Goal: Register for event/course

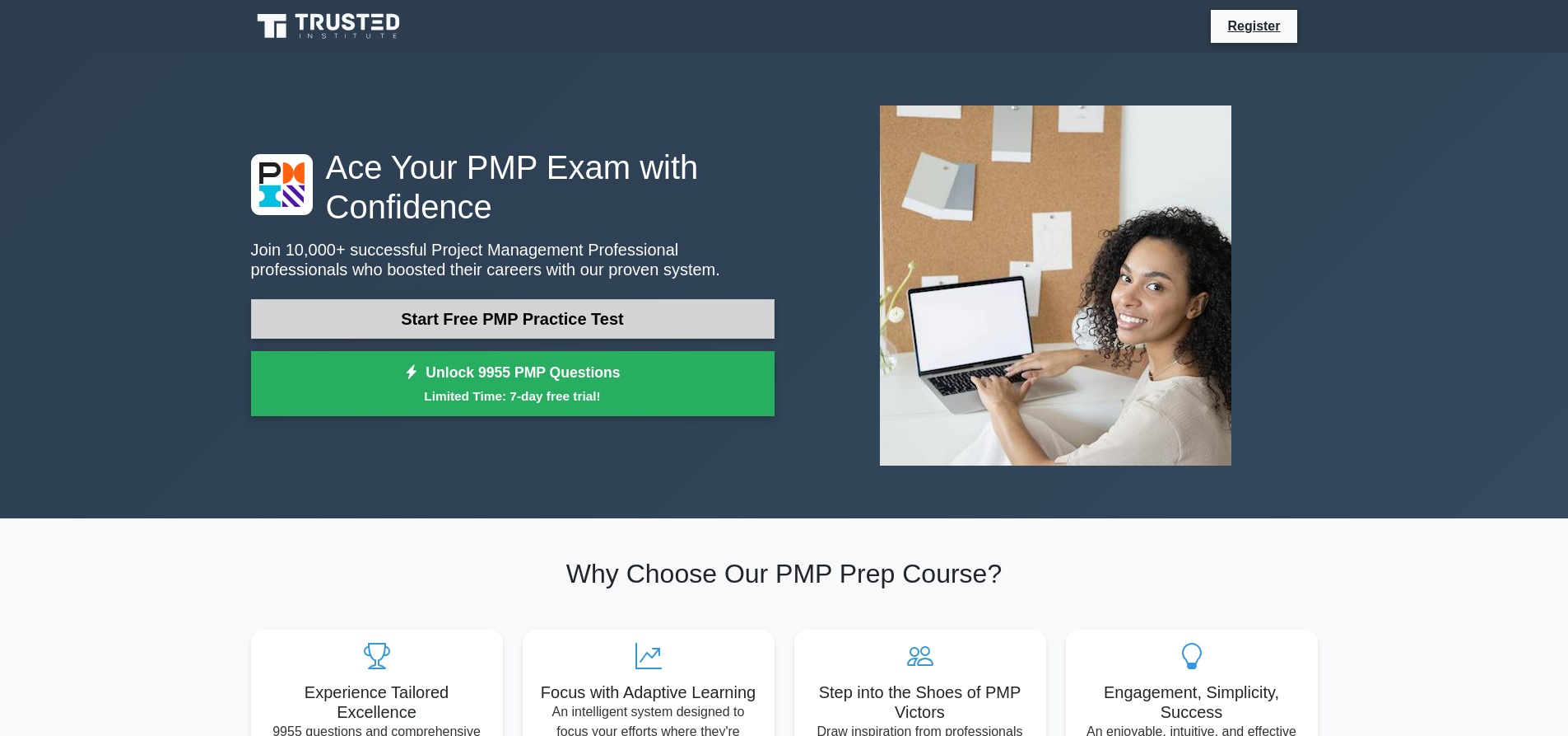
click at [557, 326] on link "Start Free PMP Practice Test" at bounding box center [512, 319] width 523 height 39
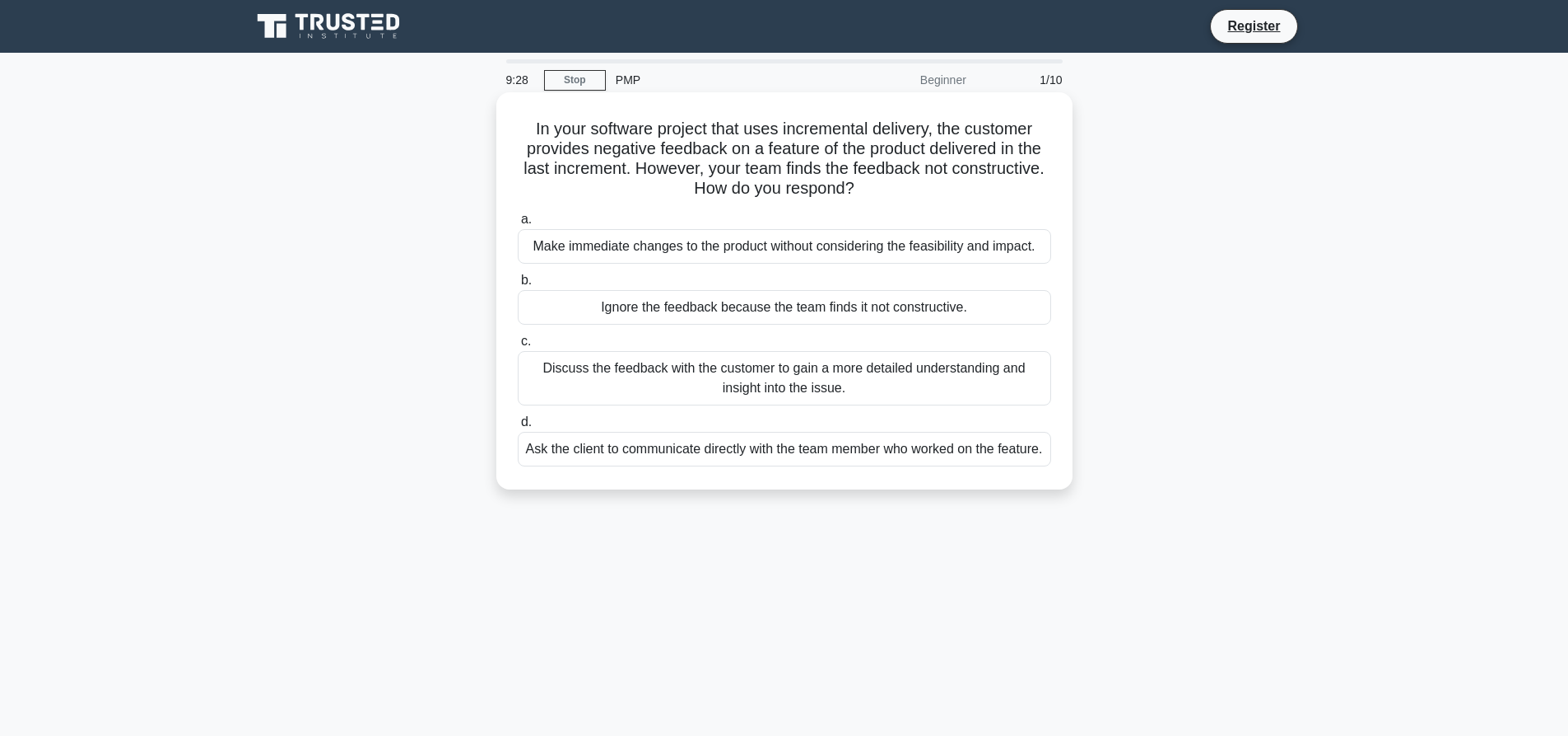
click at [895, 391] on div "Discuss the feedback with the customer to gain a more detailed understanding an…" at bounding box center [785, 378] width 533 height 54
click at [518, 347] on input "c. Discuss the feedback with the customer to gain a more detailed understanding…" at bounding box center [518, 341] width 0 height 11
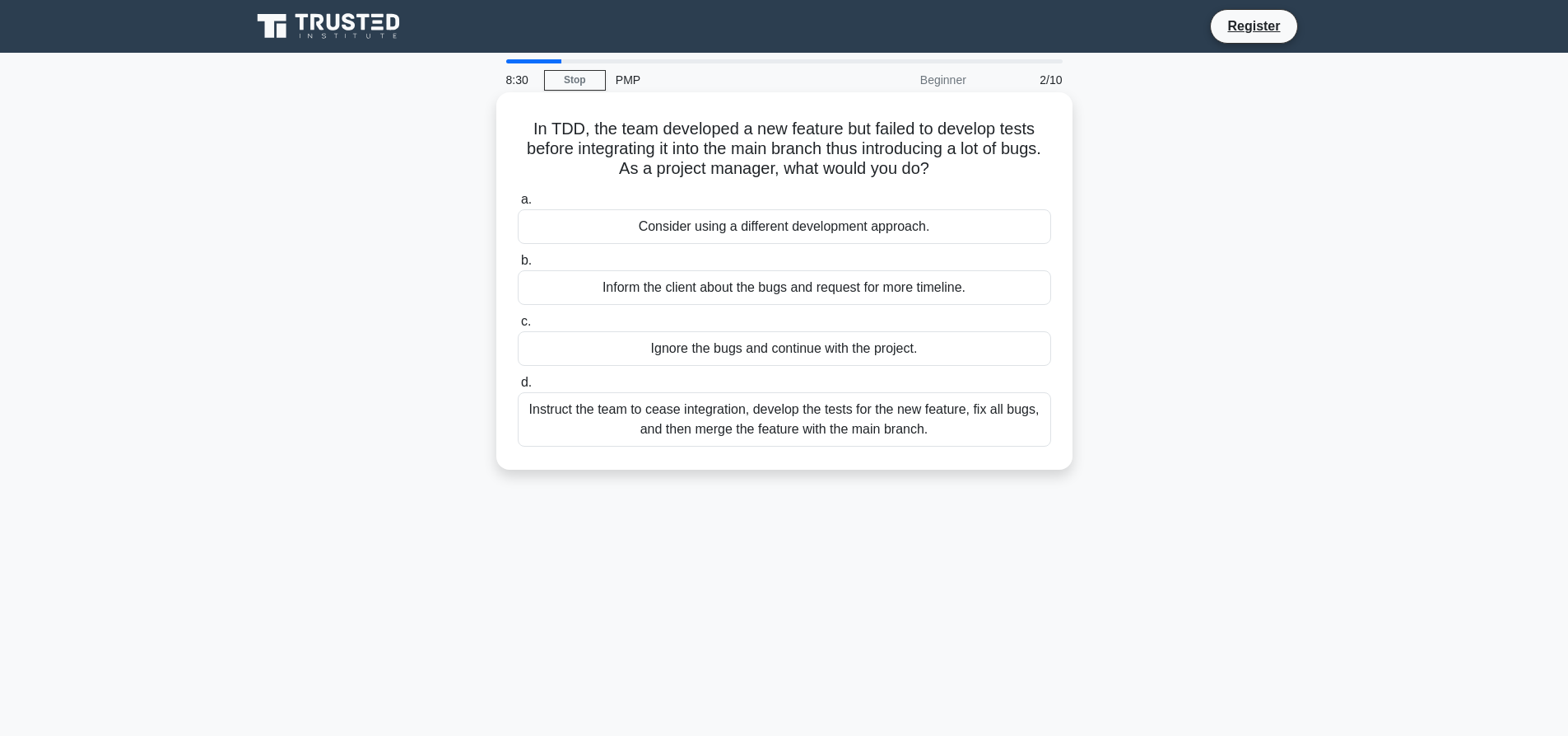
click at [804, 419] on div "Instruct the team to cease integration, develop the tests for the new feature, …" at bounding box center [785, 419] width 533 height 54
click at [518, 388] on input "d. Instruct the team to cease integration, develop the tests for the new featur…" at bounding box center [518, 382] width 0 height 11
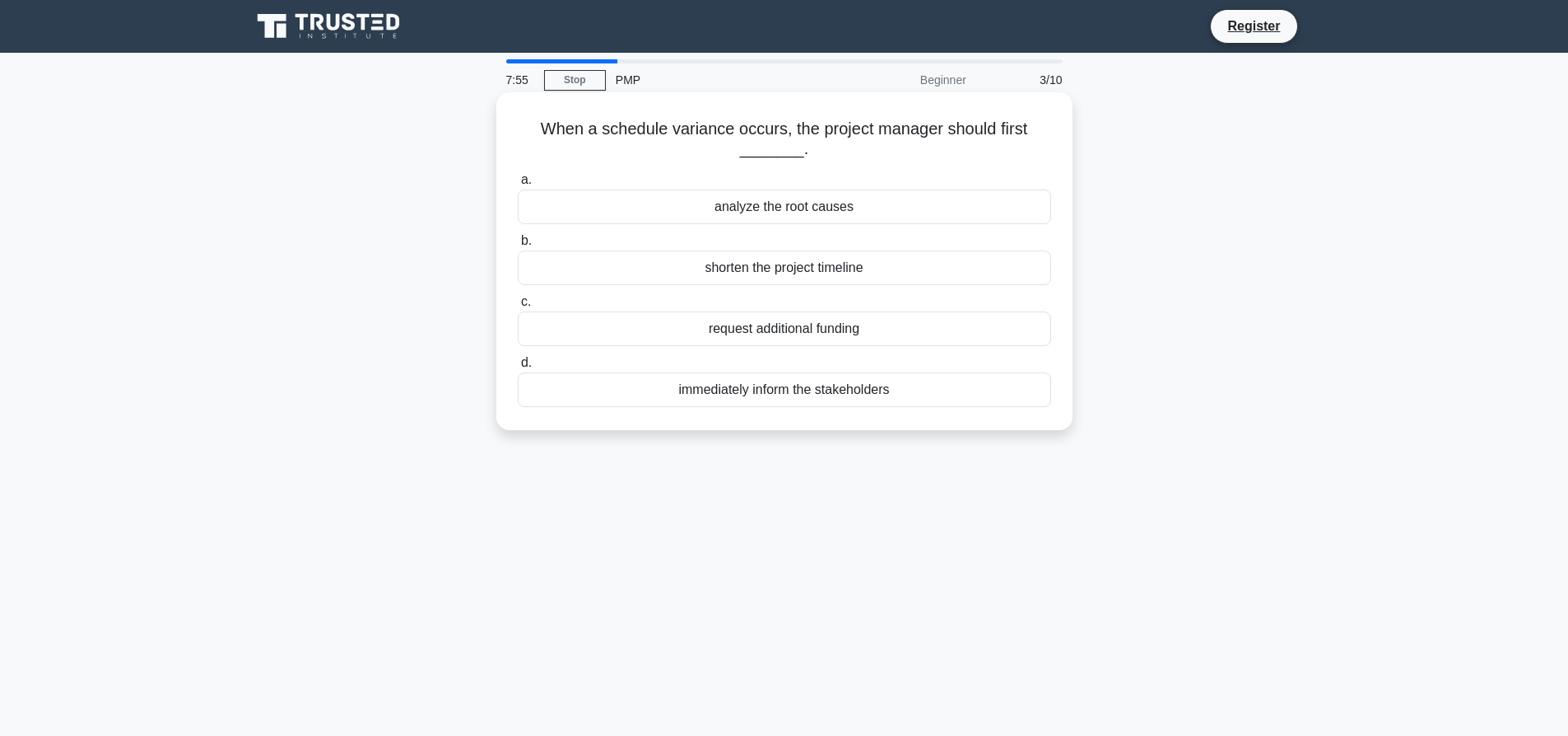
click at [782, 212] on div "analyze the root causes" at bounding box center [785, 207] width 533 height 34
click at [518, 186] on input "a. analyze the root causes" at bounding box center [518, 180] width 0 height 11
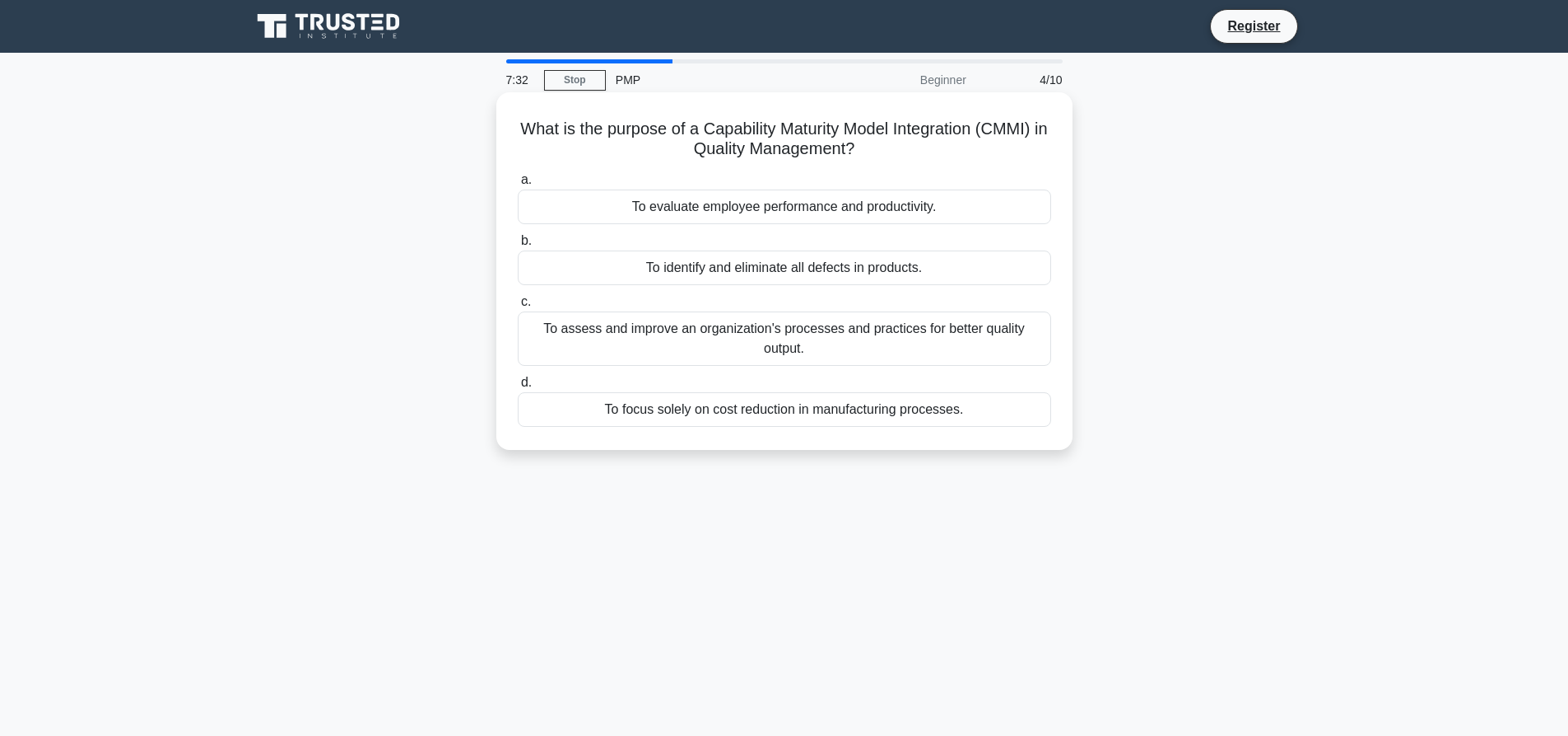
click at [958, 343] on div "To assess and improve an organization's processes and practices for better qual…" at bounding box center [785, 338] width 533 height 54
click at [518, 307] on input "c. To assess and improve an organization's processes and practices for better q…" at bounding box center [518, 302] width 0 height 11
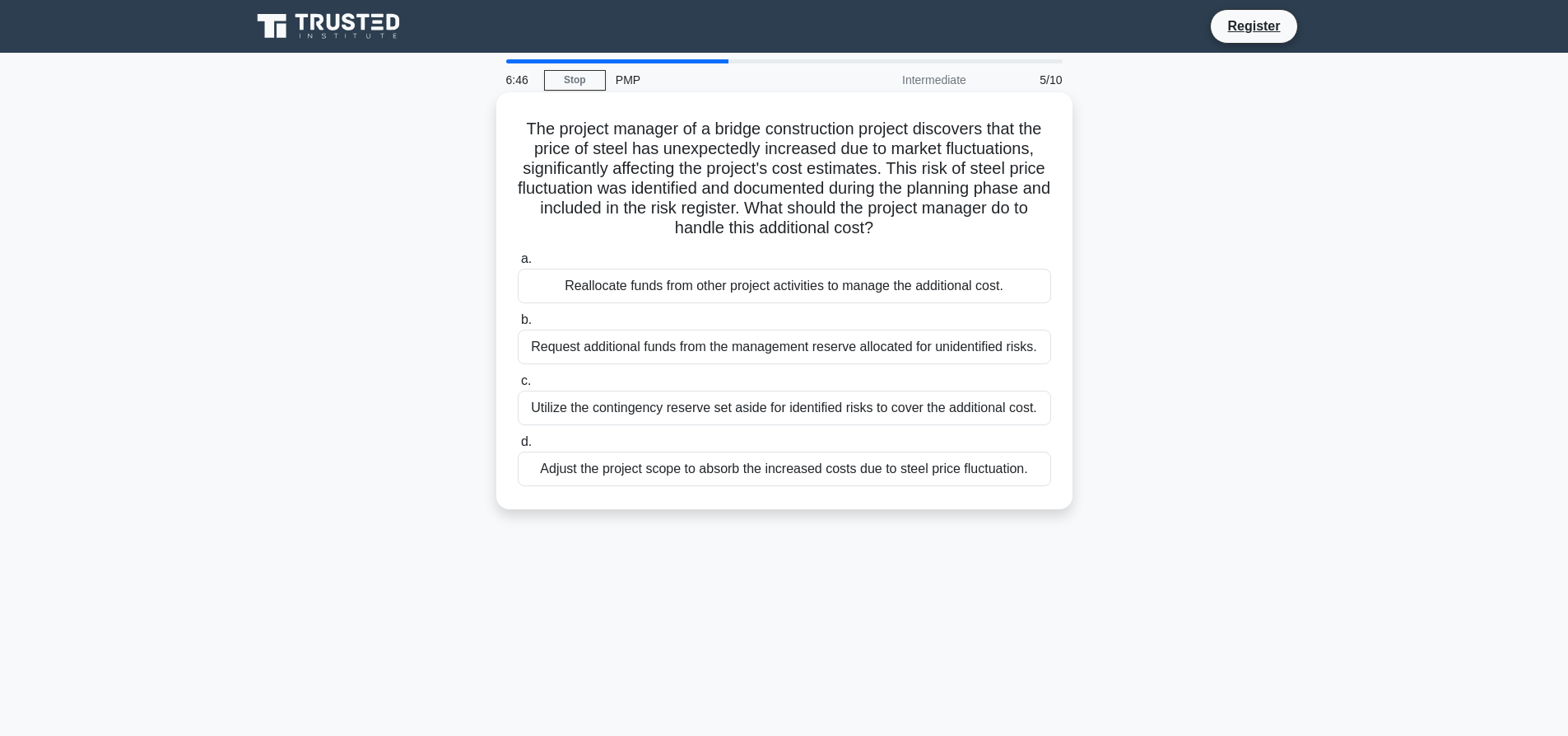
click at [777, 349] on div "Request additional funds from the management reserve allocated for unidentified…" at bounding box center [785, 346] width 533 height 34
click at [518, 325] on input "b. Request additional funds from the management reserve allocated for unidentif…" at bounding box center [518, 319] width 0 height 11
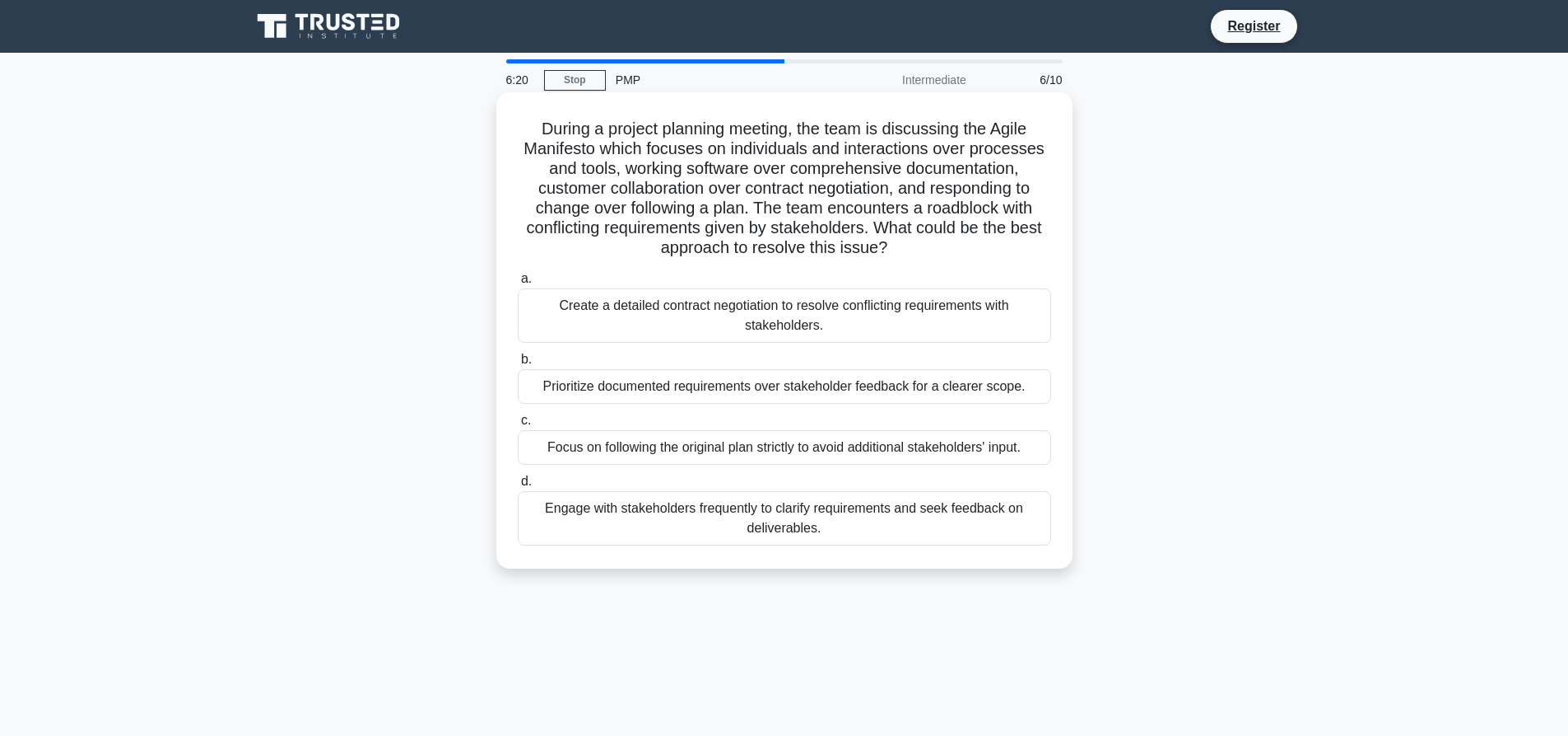
click at [931, 519] on div "Engage with stakeholders frequently to clarify requirements and seek feedback o…" at bounding box center [785, 518] width 533 height 54
click at [518, 487] on input "d. Engage with stakeholders frequently to clarify requirements and seek feedbac…" at bounding box center [518, 481] width 0 height 11
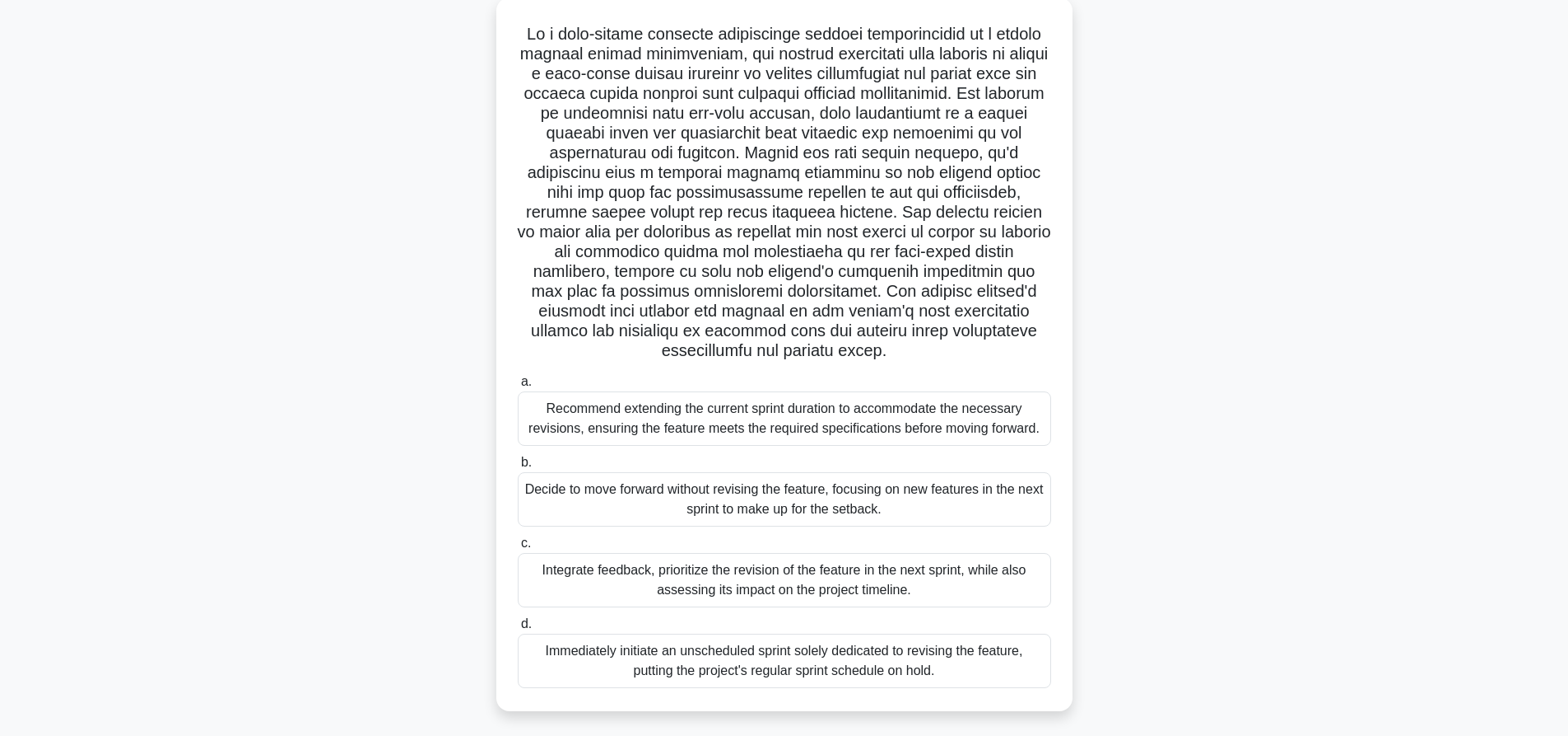
scroll to position [154, 0]
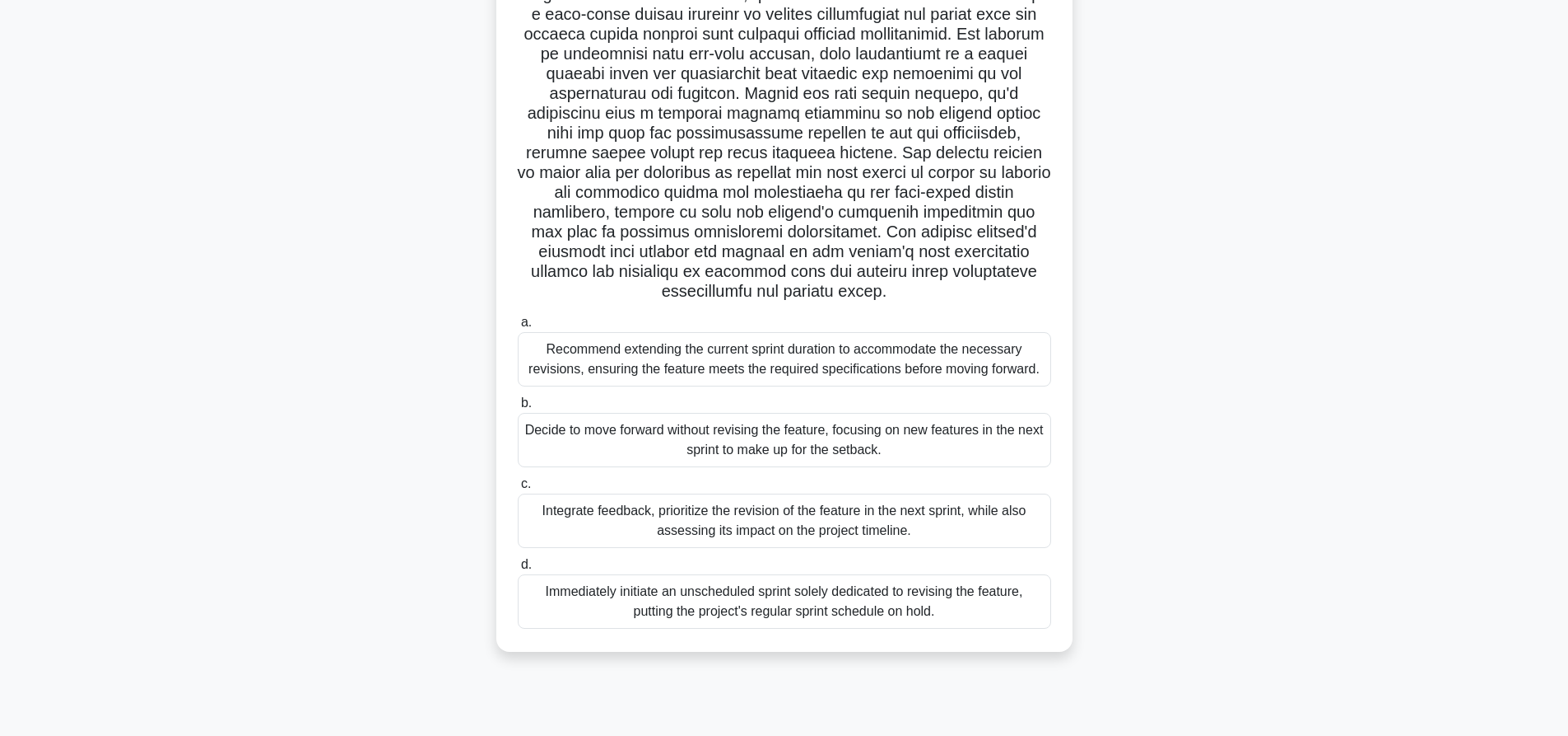
click at [760, 364] on div "Recommend extending the current sprint duration to accommodate the necessary re…" at bounding box center [785, 359] width 533 height 54
click at [518, 328] on input "a. Recommend extending the current sprint duration to accommodate the necessary…" at bounding box center [518, 322] width 0 height 11
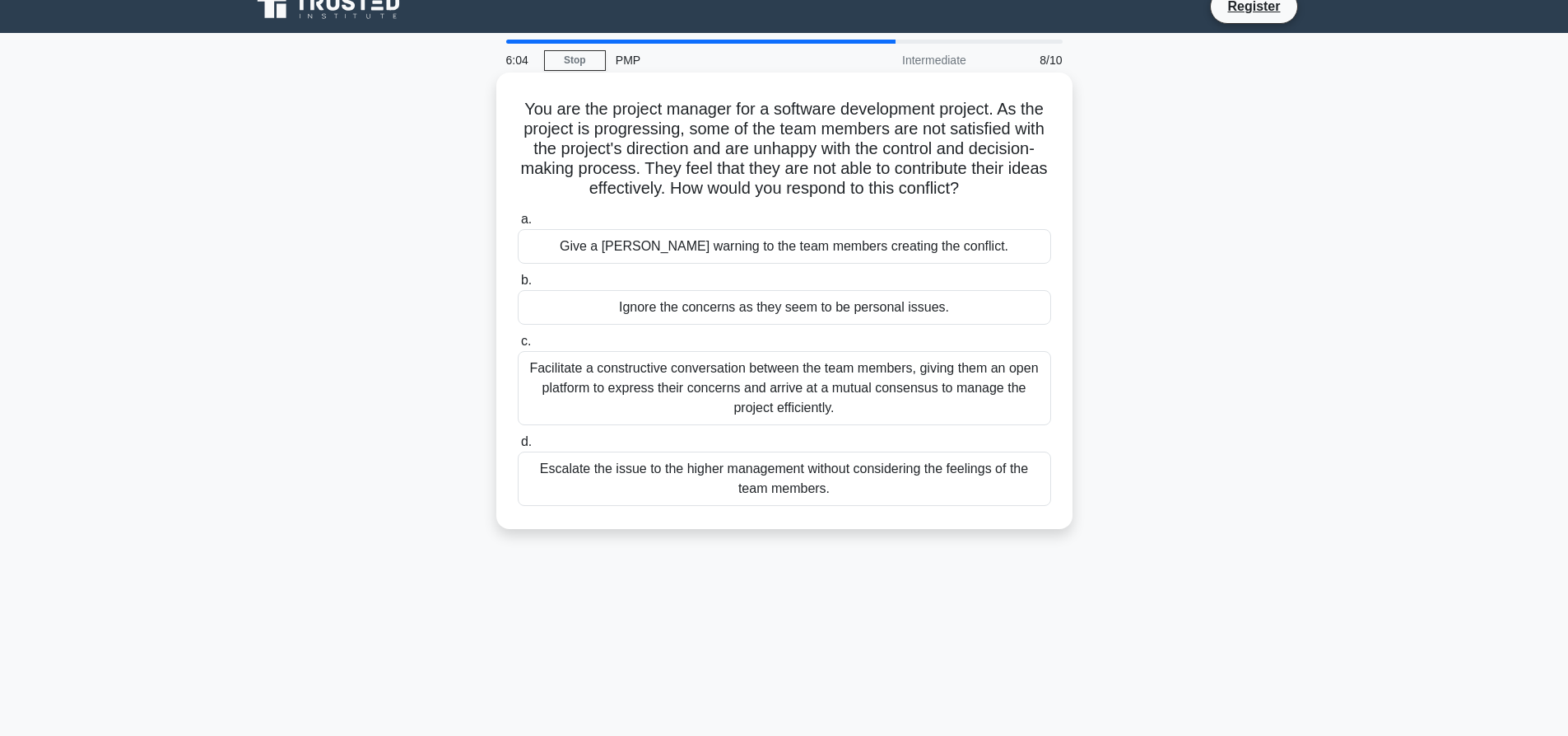
scroll to position [0, 0]
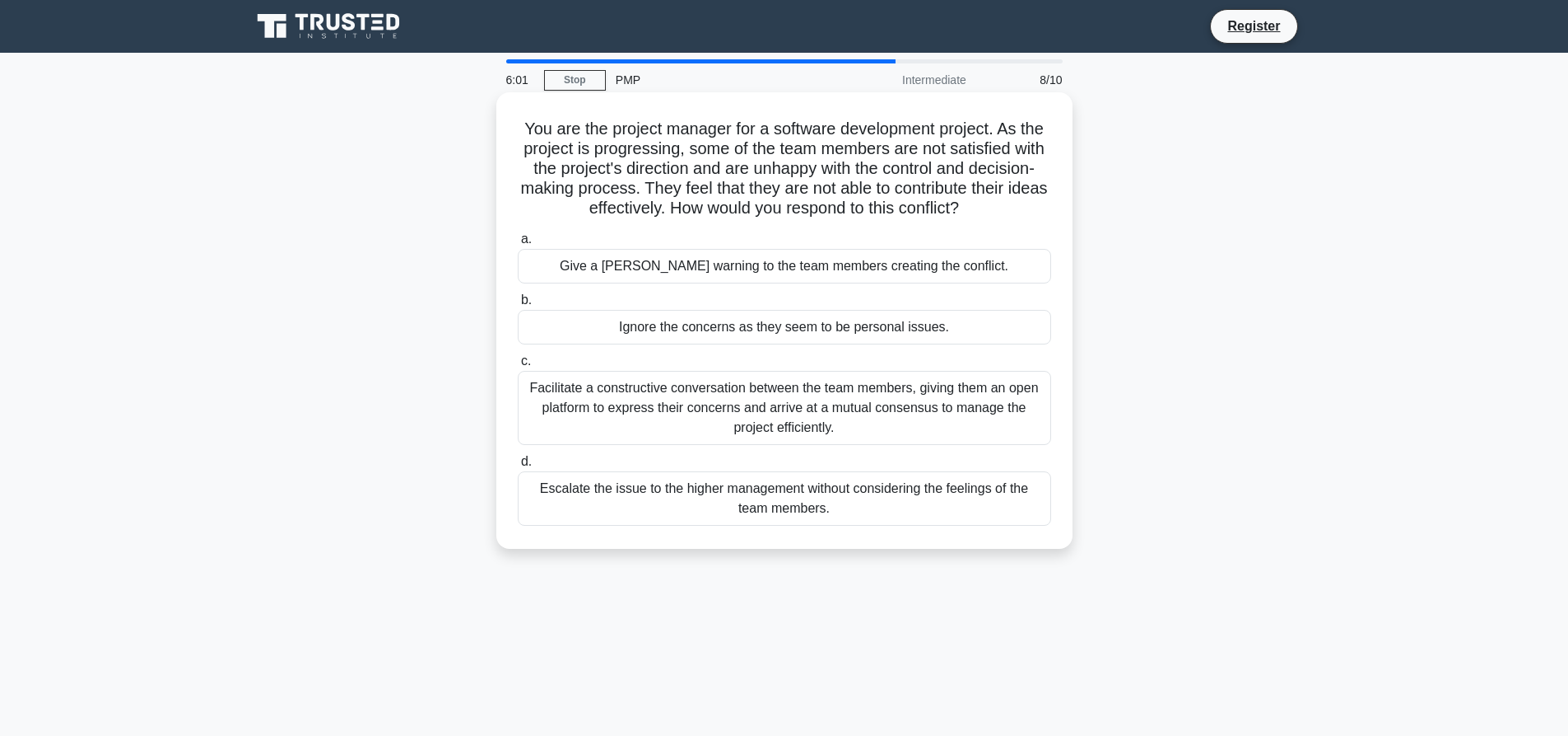
click at [722, 407] on div "Facilitate a constructive conversation between the team members, giving them an…" at bounding box center [785, 407] width 533 height 74
click at [518, 366] on input "c. Facilitate a constructive conversation between the team members, giving them…" at bounding box center [518, 360] width 0 height 11
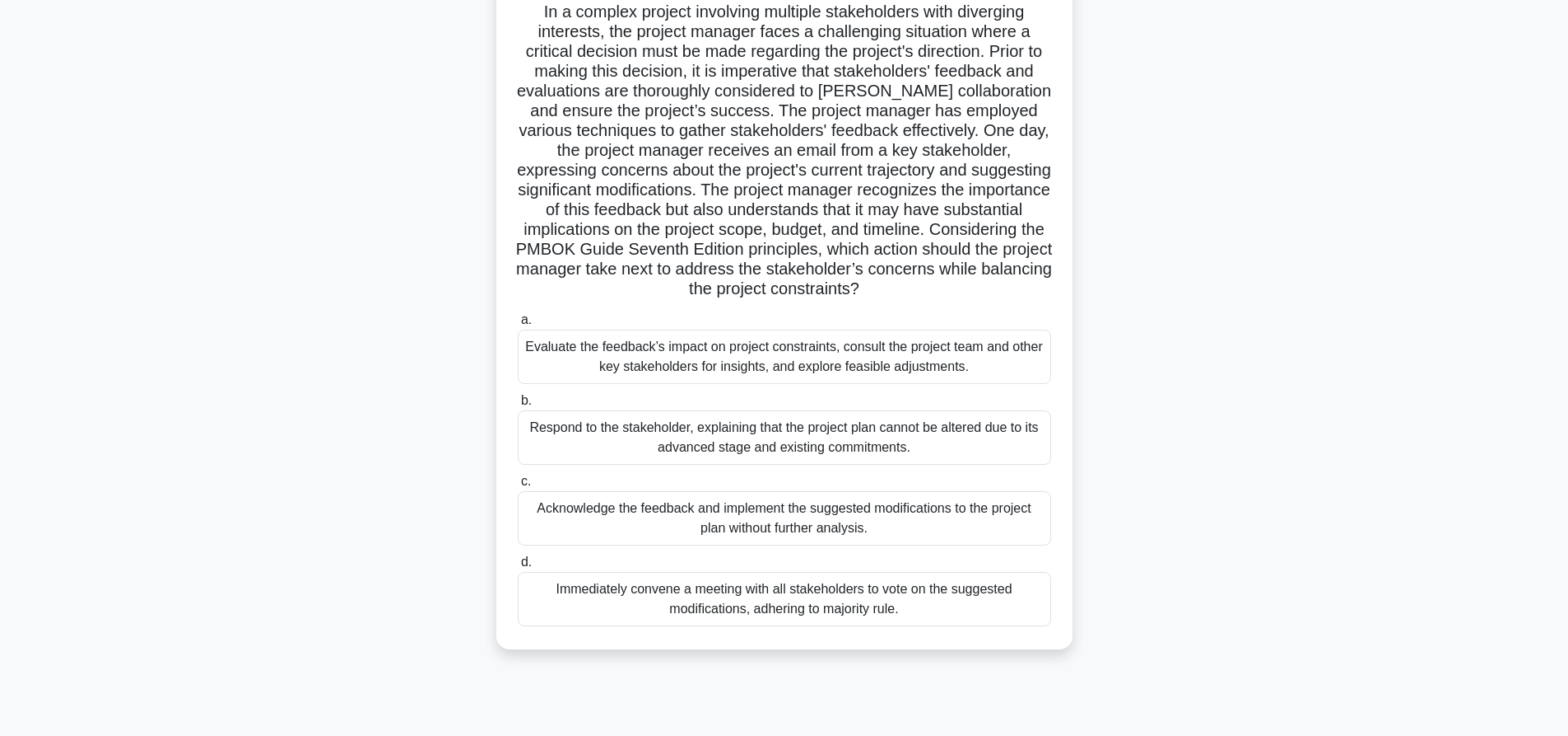
scroll to position [124, 0]
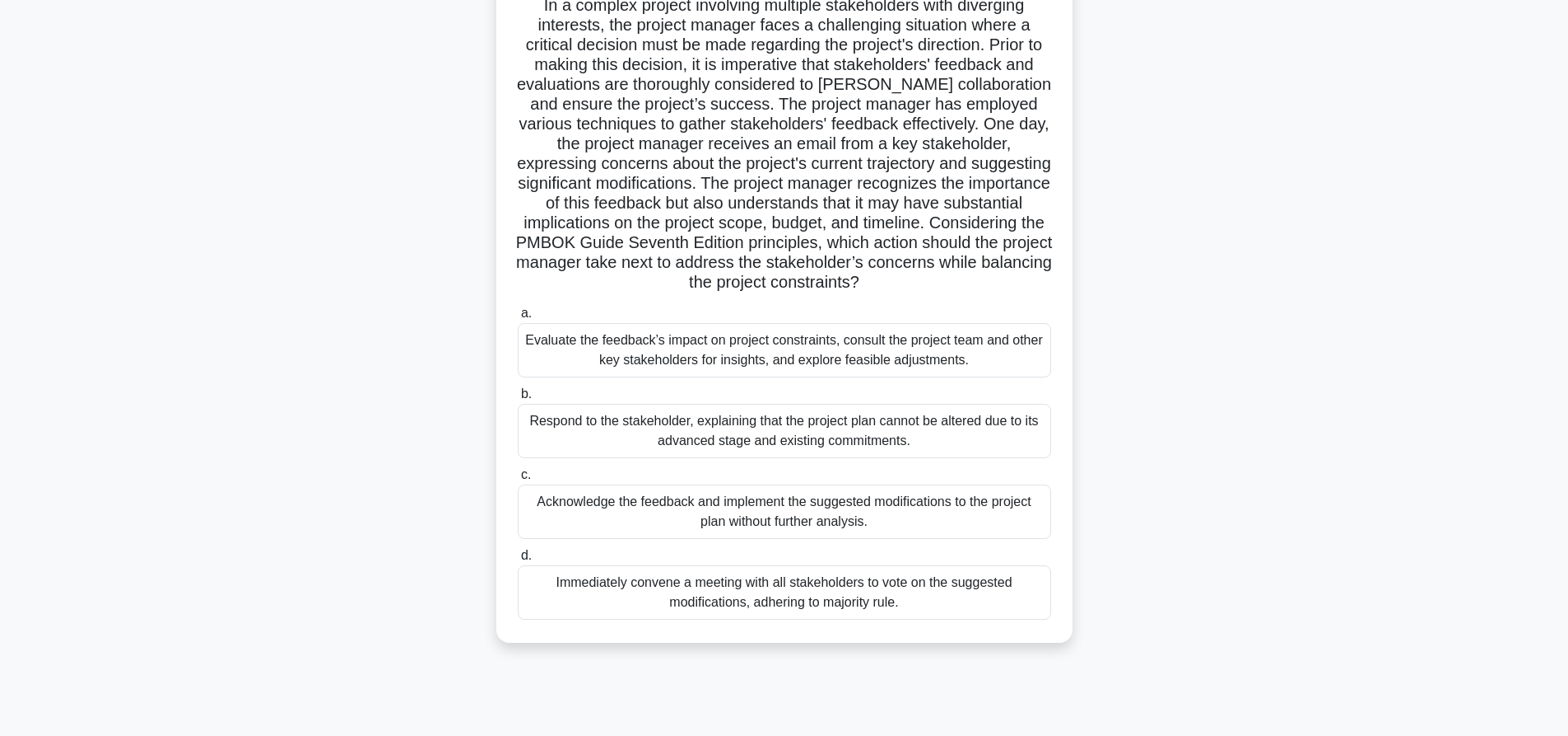
click at [798, 347] on div "Evaluate the feedback’s impact on project constraints, consult the project team…" at bounding box center [785, 350] width 533 height 54
click at [518, 319] on input "a. Evaluate the feedback’s impact on project constraints, consult the project t…" at bounding box center [518, 313] width 0 height 11
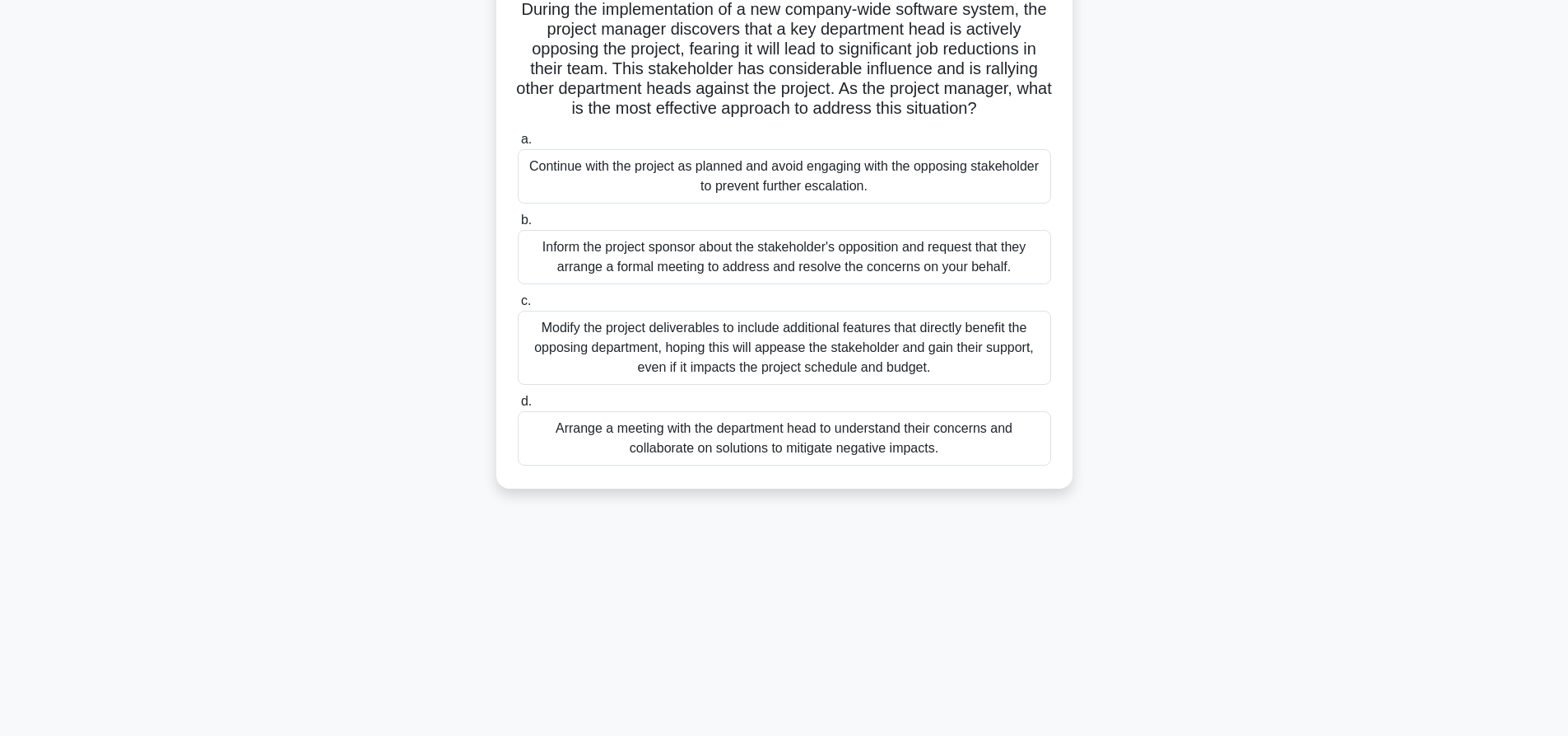
scroll to position [0, 0]
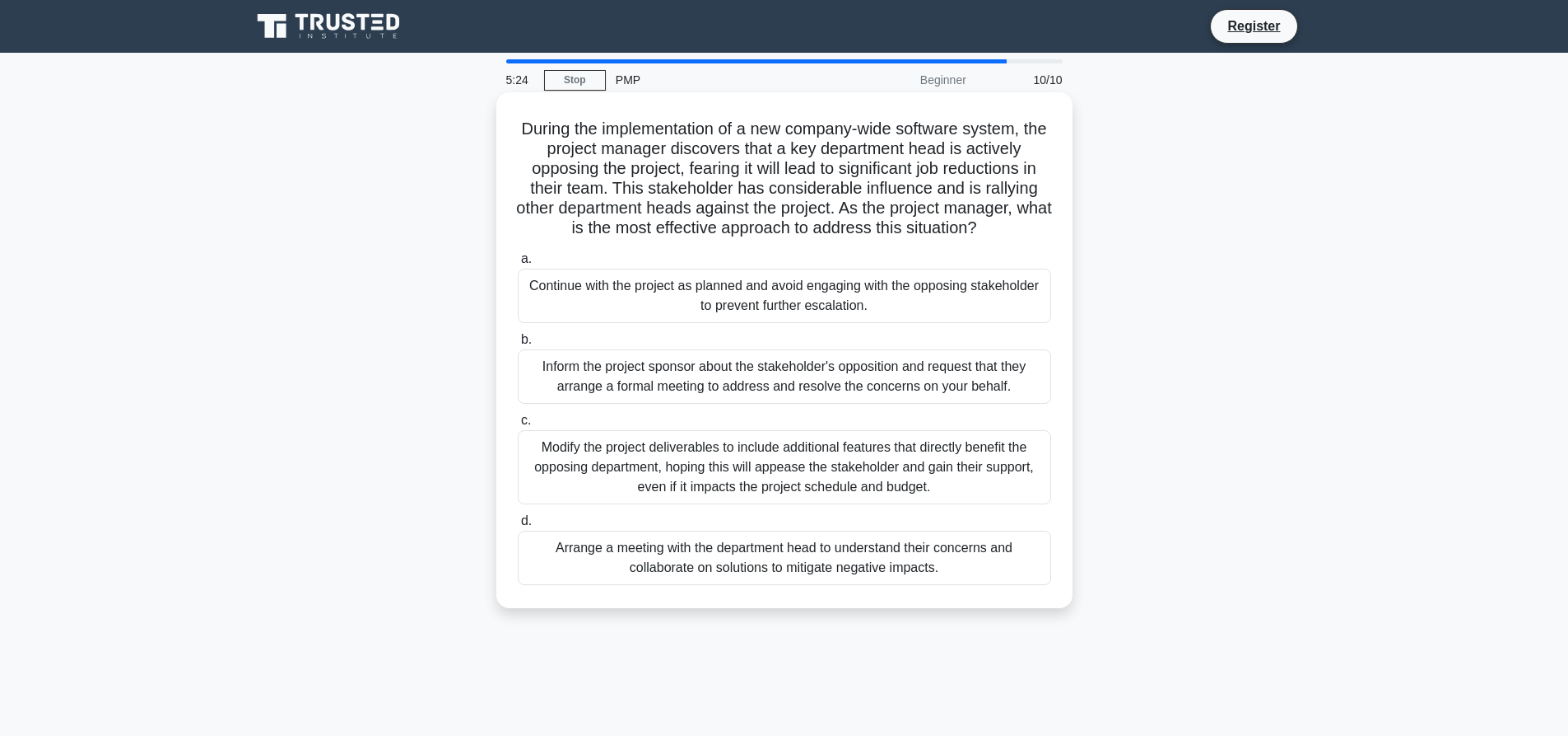
click at [792, 466] on div "Modify the project deliverables to include additional features that directly be…" at bounding box center [785, 467] width 533 height 74
click at [518, 426] on input "c. Modify the project deliverables to include additional features that directly…" at bounding box center [518, 420] width 0 height 11
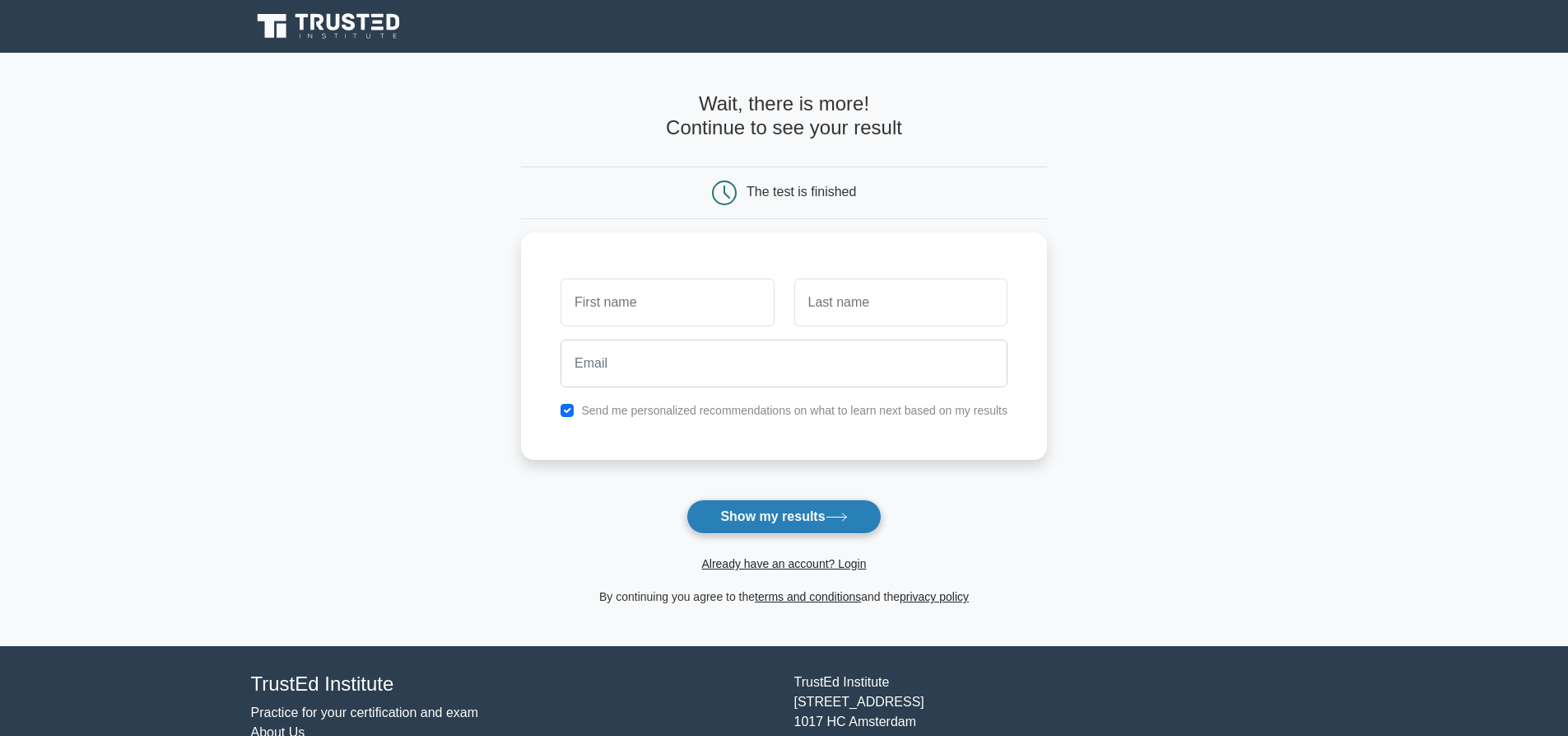
click at [811, 520] on button "Show my results" at bounding box center [783, 516] width 194 height 34
click at [687, 303] on input "text" at bounding box center [667, 298] width 213 height 48
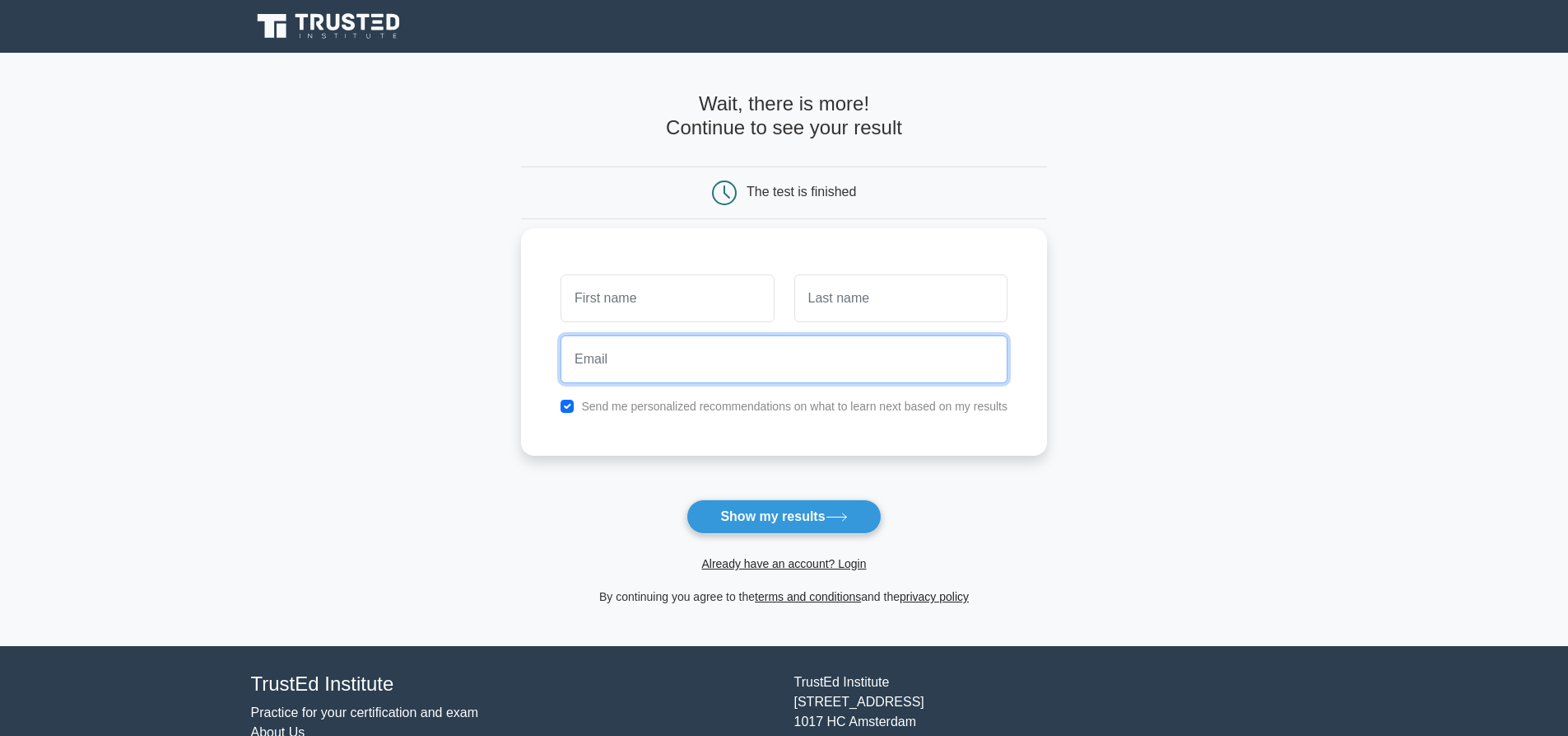
click at [649, 376] on input "email" at bounding box center [784, 359] width 447 height 48
click at [568, 409] on input "checkbox" at bounding box center [568, 406] width 13 height 13
checkbox input "false"
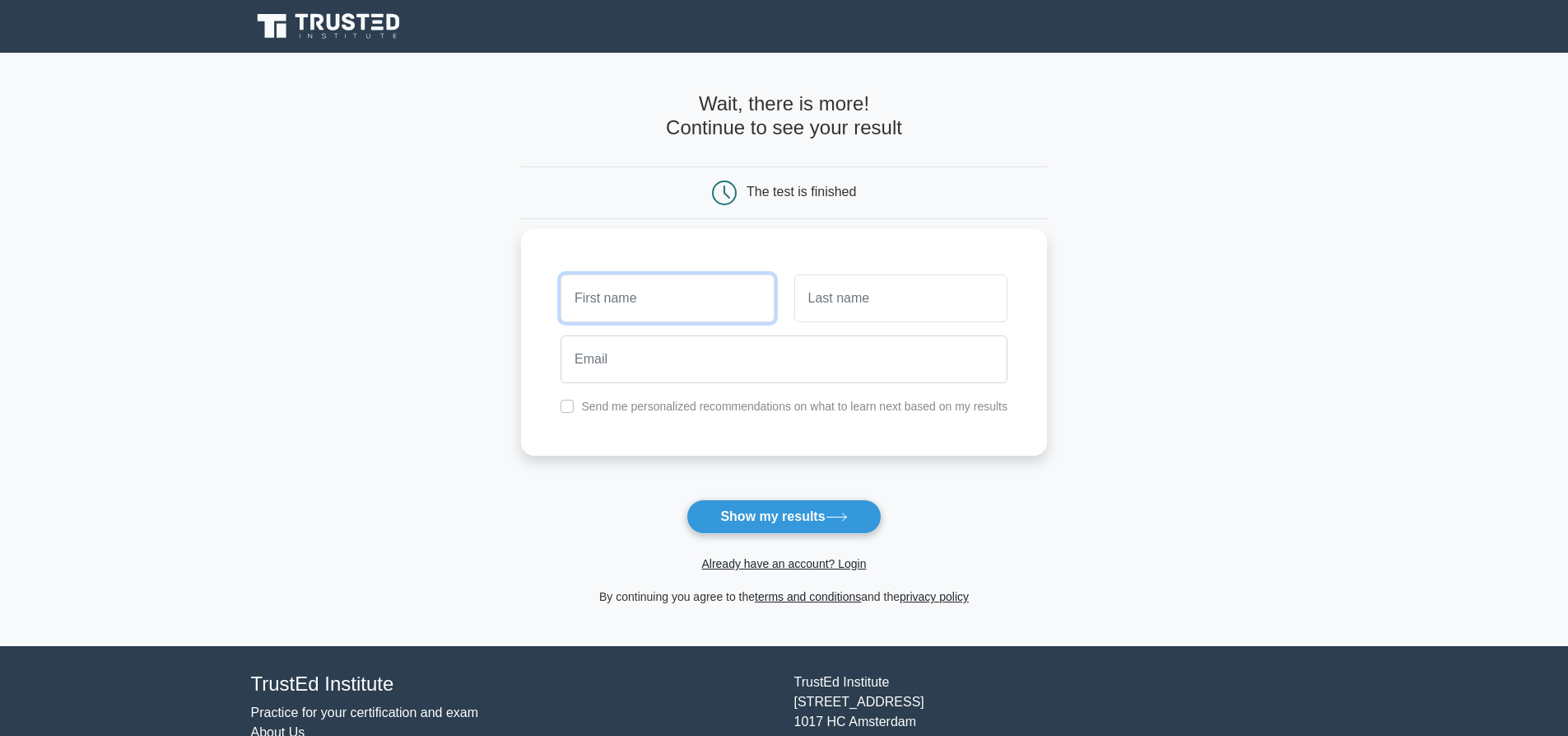
click at [633, 308] on input "text" at bounding box center [667, 298] width 213 height 48
click at [647, 303] on input "text" at bounding box center [667, 298] width 213 height 48
click at [824, 303] on input "text" at bounding box center [900, 298] width 213 height 48
click at [693, 288] on input "text" at bounding box center [667, 298] width 213 height 48
type input "nik"
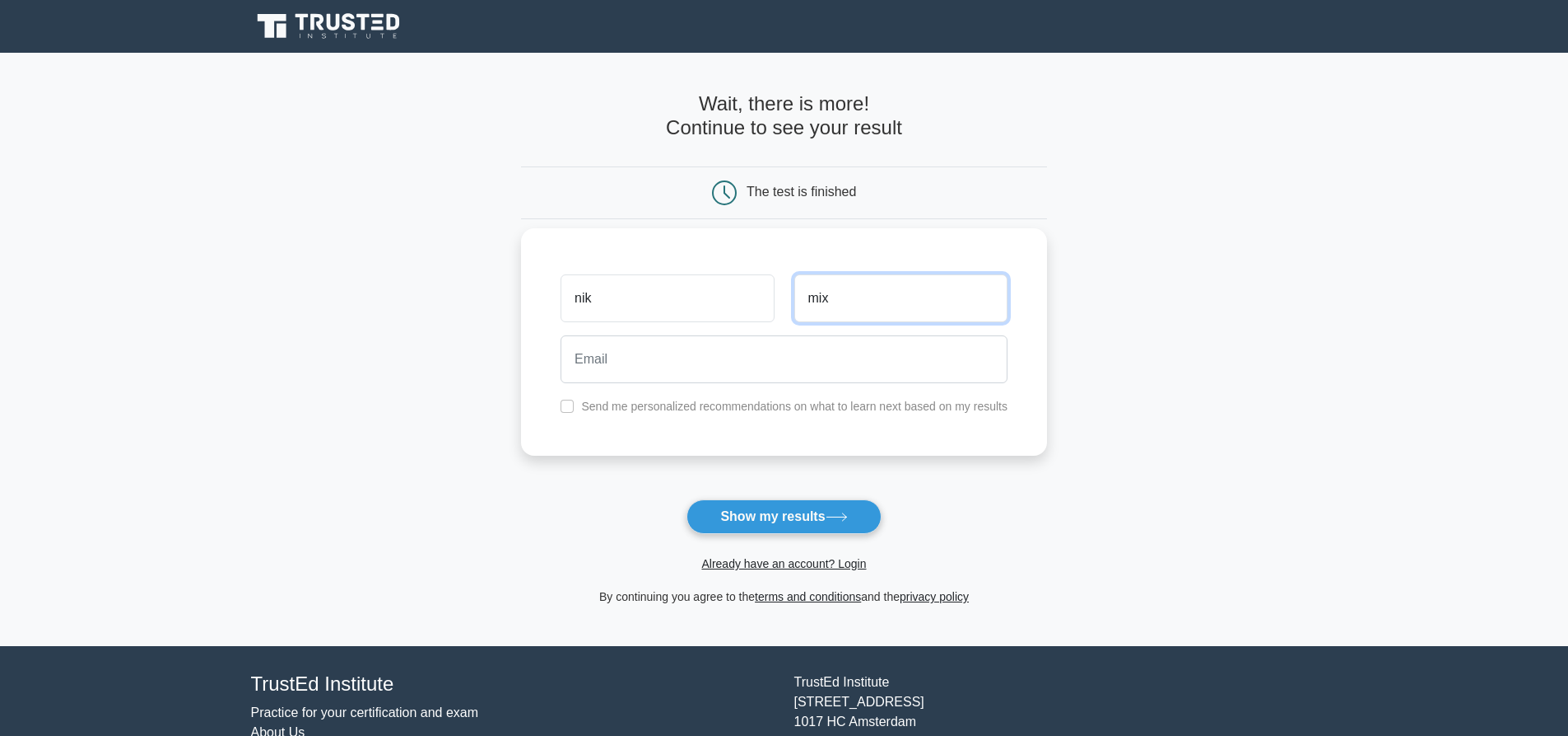
type input "mix"
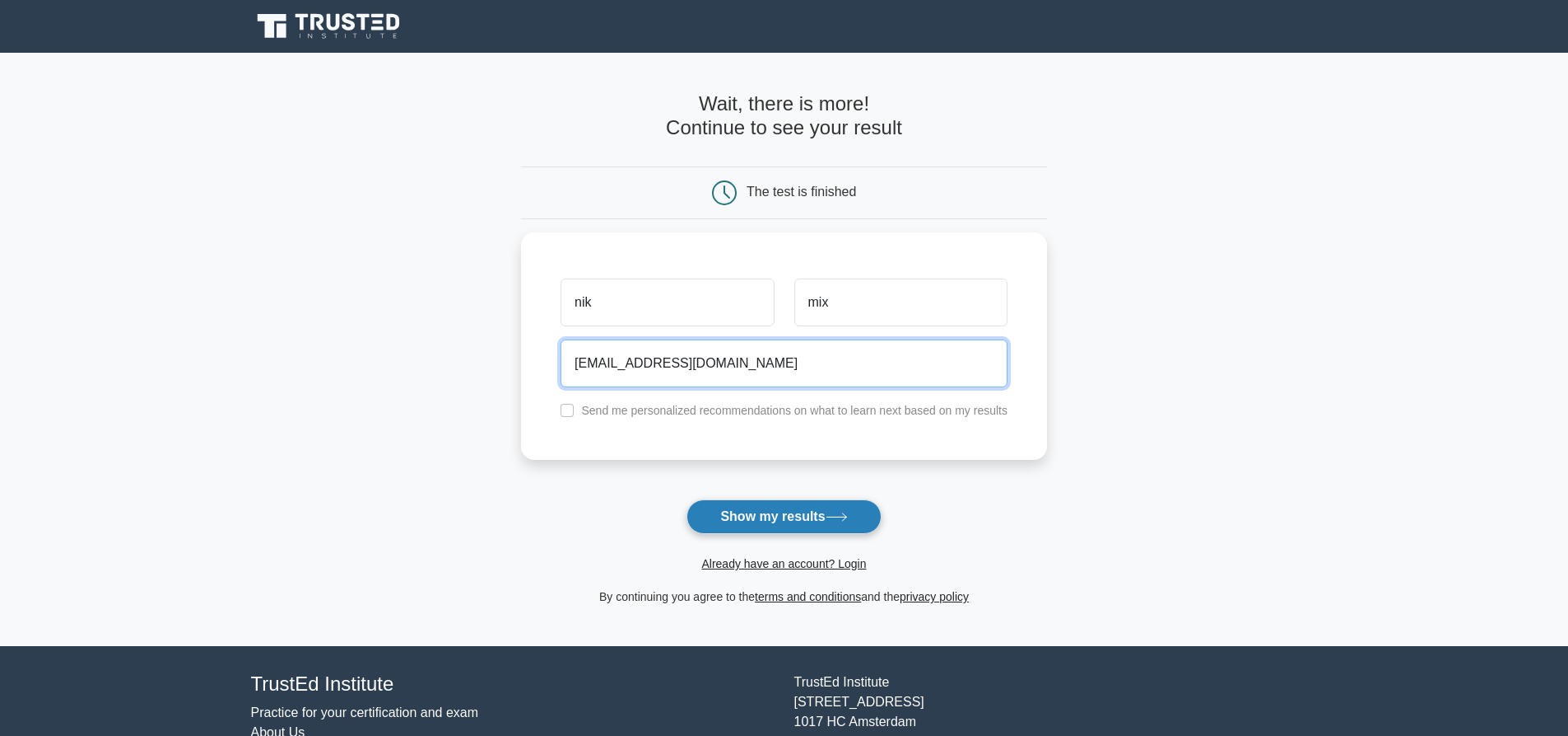
type input "nik_mix@hotmail.com"
click at [766, 514] on button "Show my results" at bounding box center [783, 516] width 194 height 34
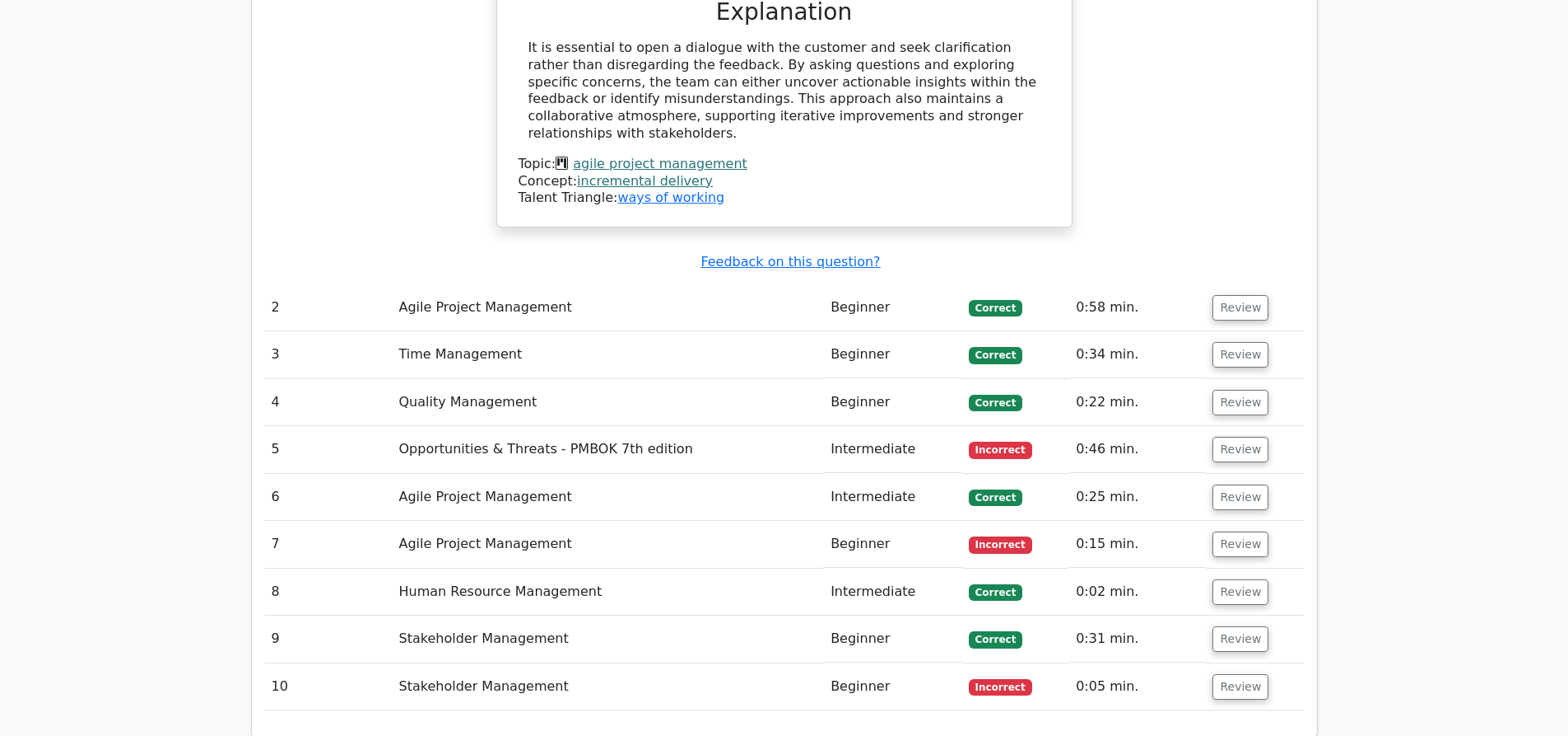
scroll to position [1894, 0]
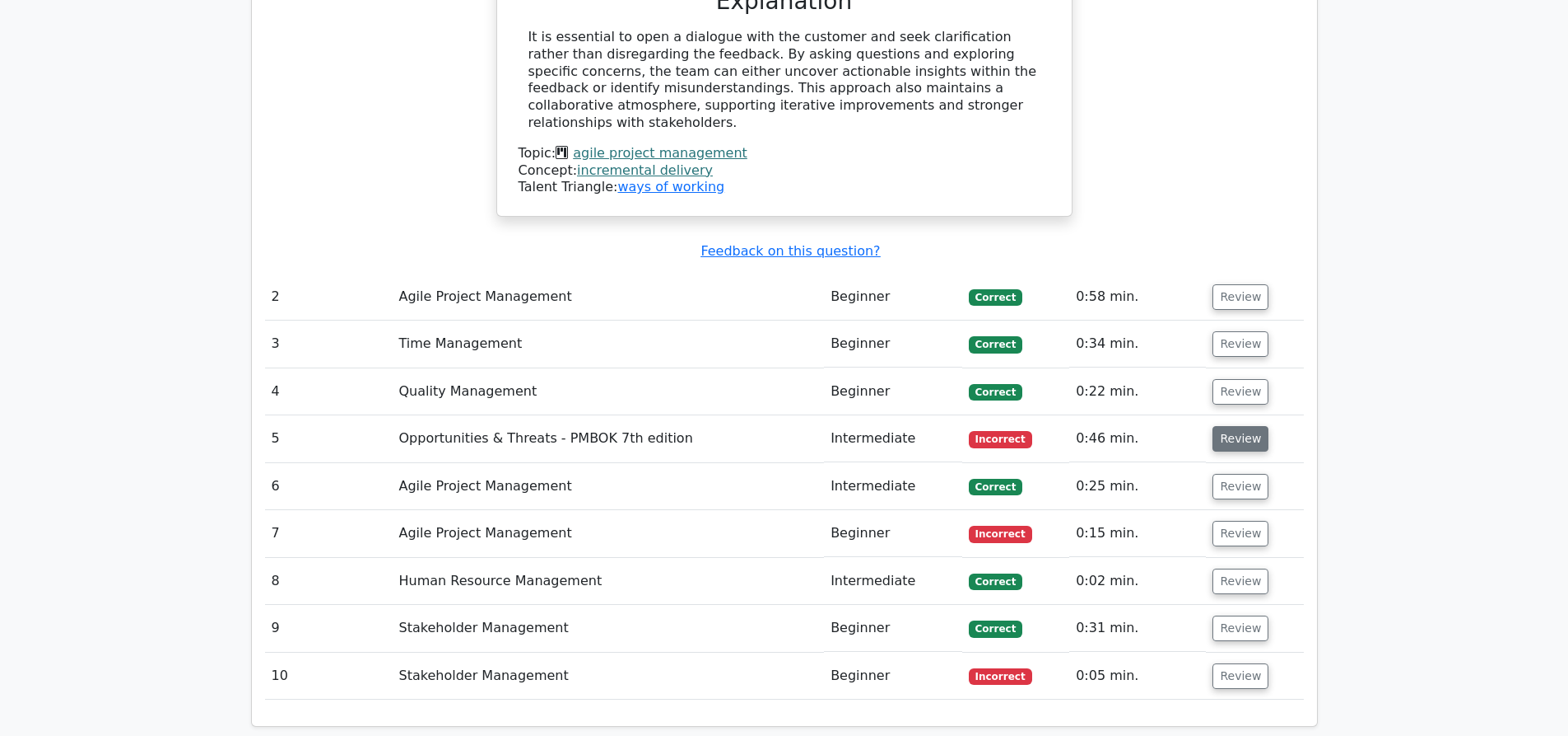
click at [1243, 426] on button "Review" at bounding box center [1240, 438] width 56 height 26
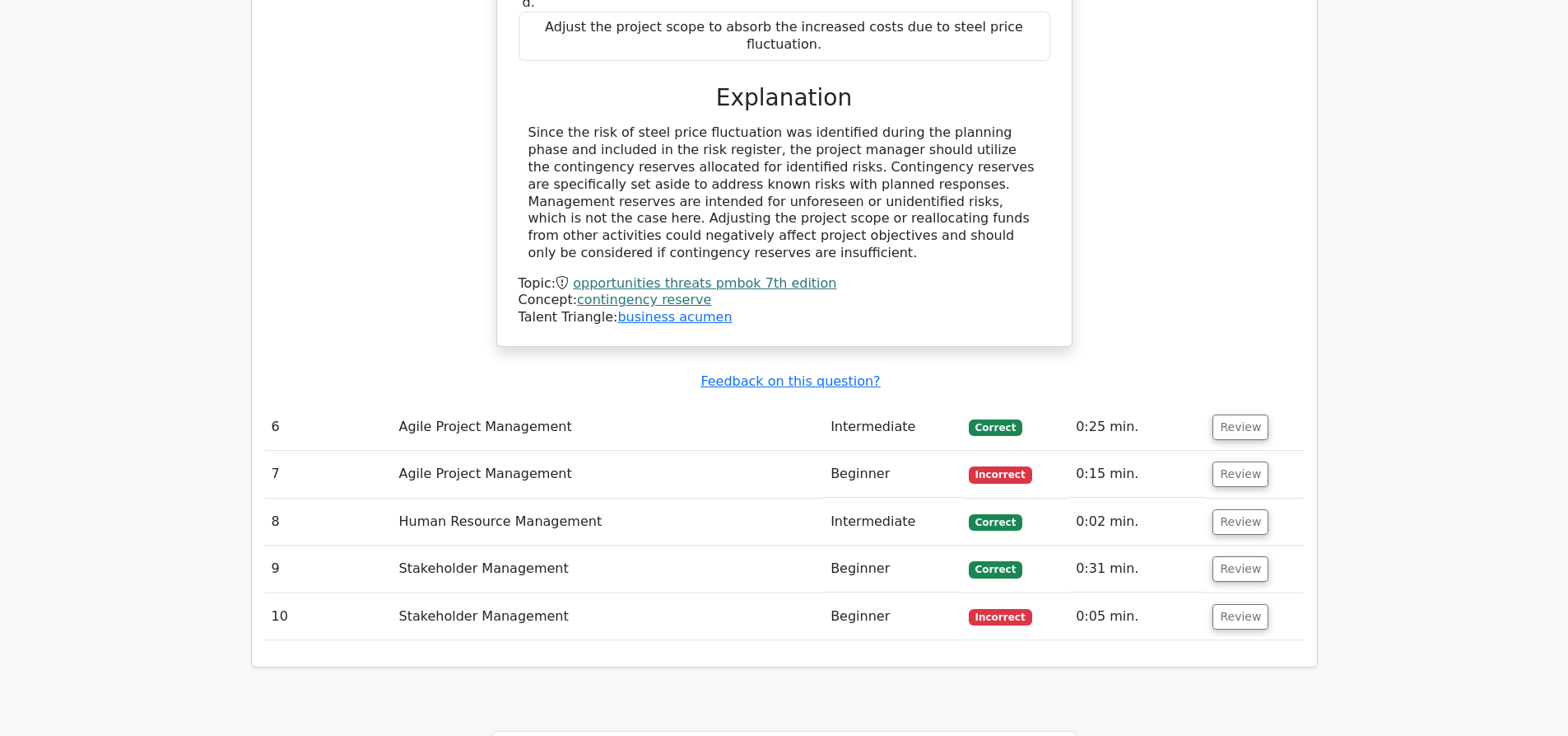
scroll to position [2780, 0]
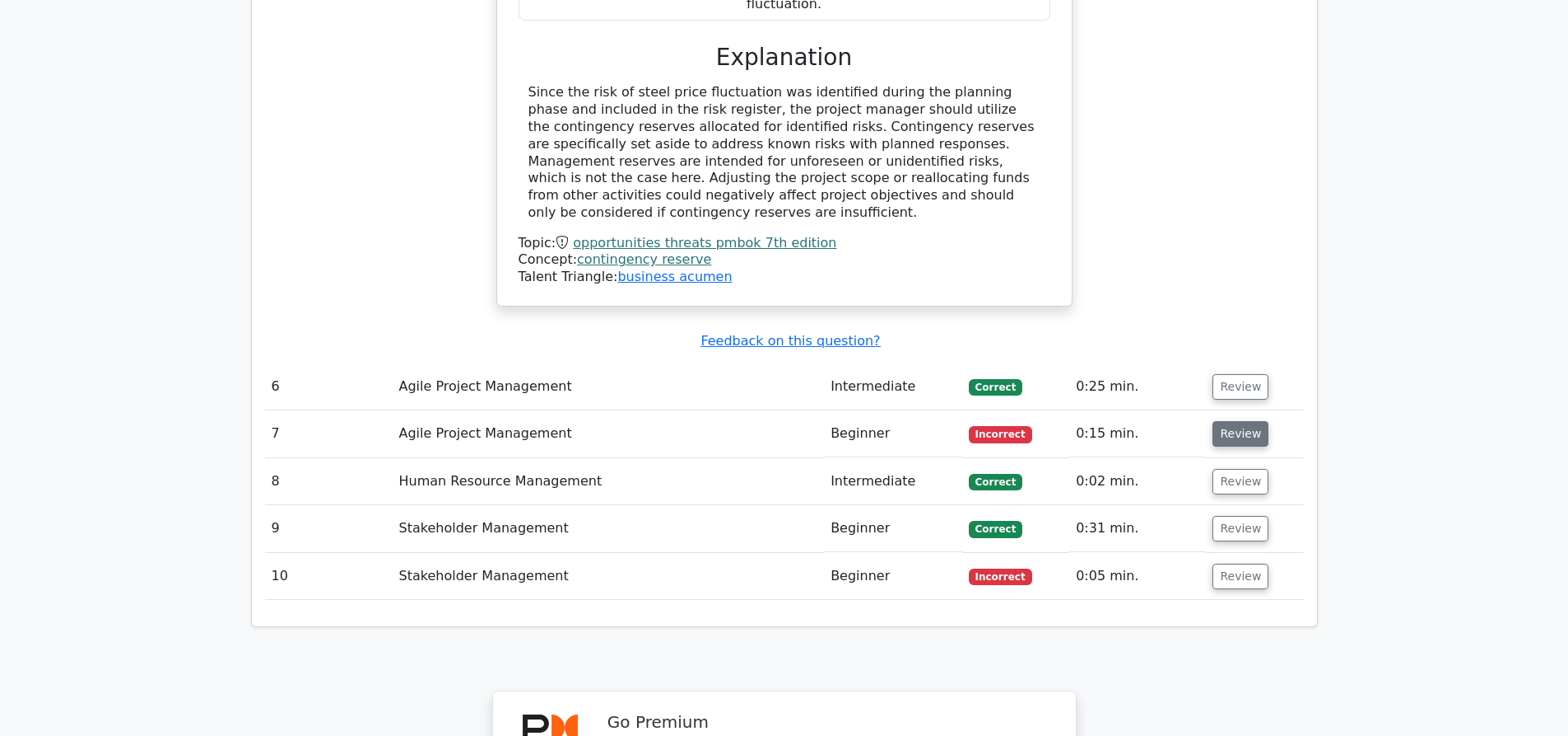
click at [1237, 421] on button "Review" at bounding box center [1240, 433] width 56 height 26
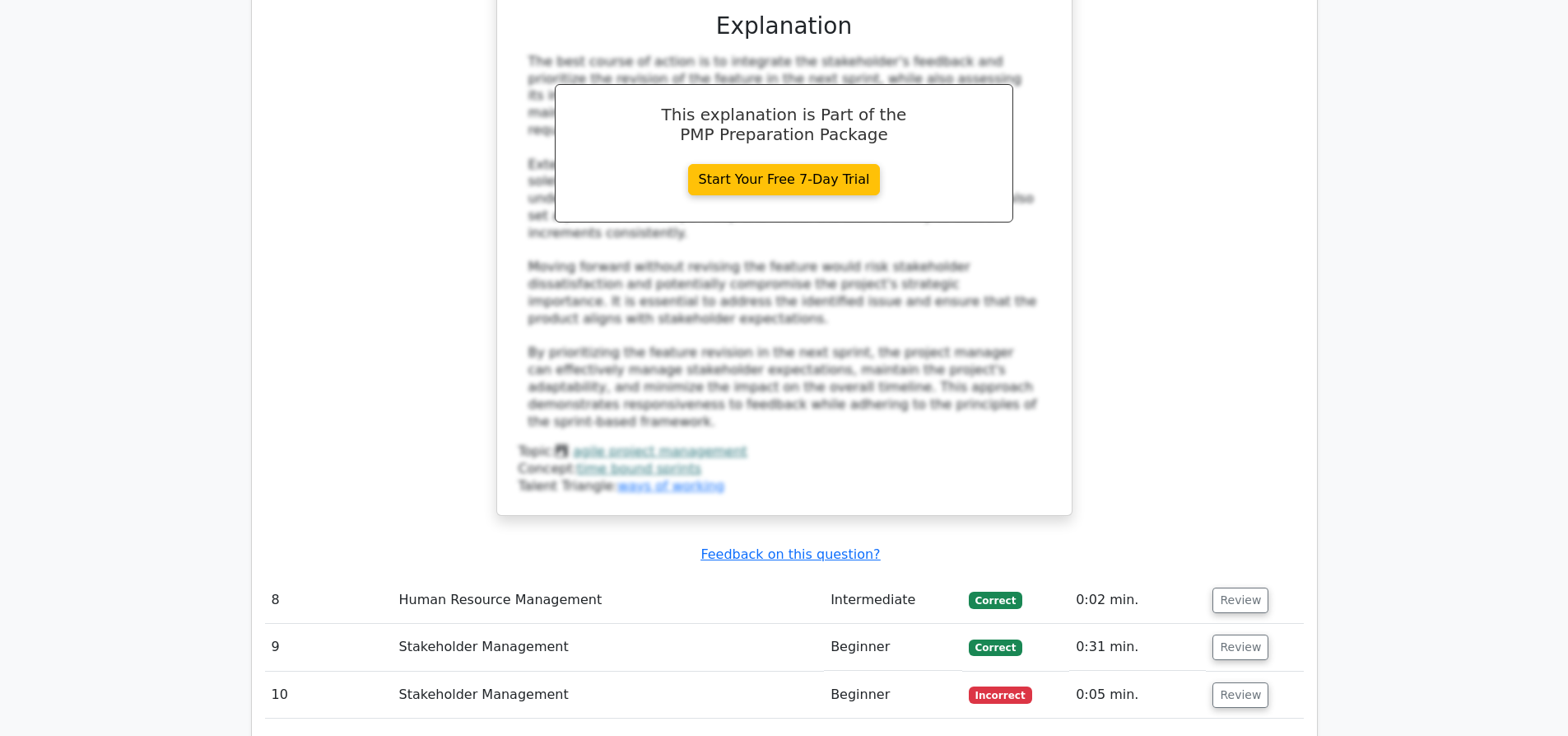
scroll to position [4036, 0]
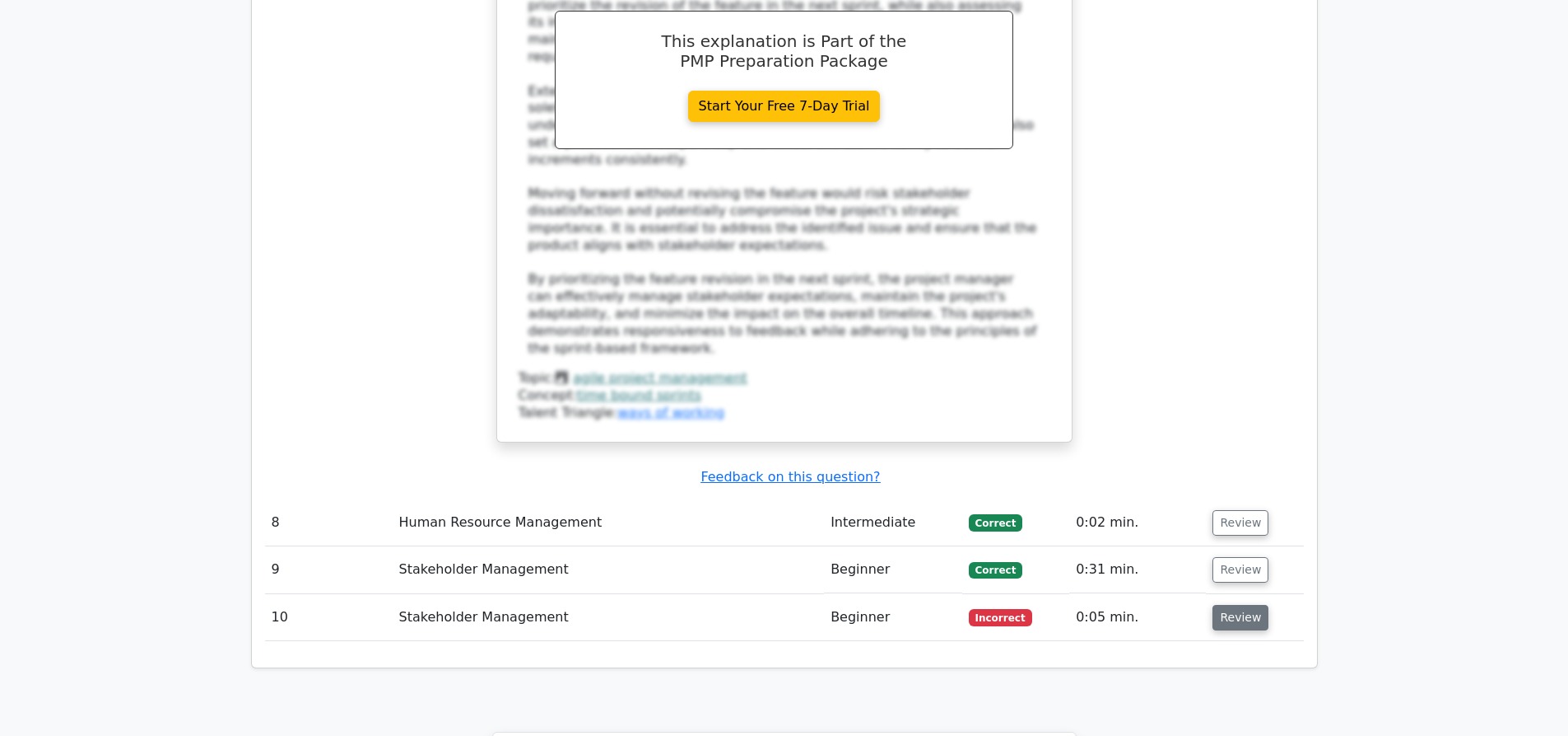
click at [1239, 605] on button "Review" at bounding box center [1240, 617] width 56 height 26
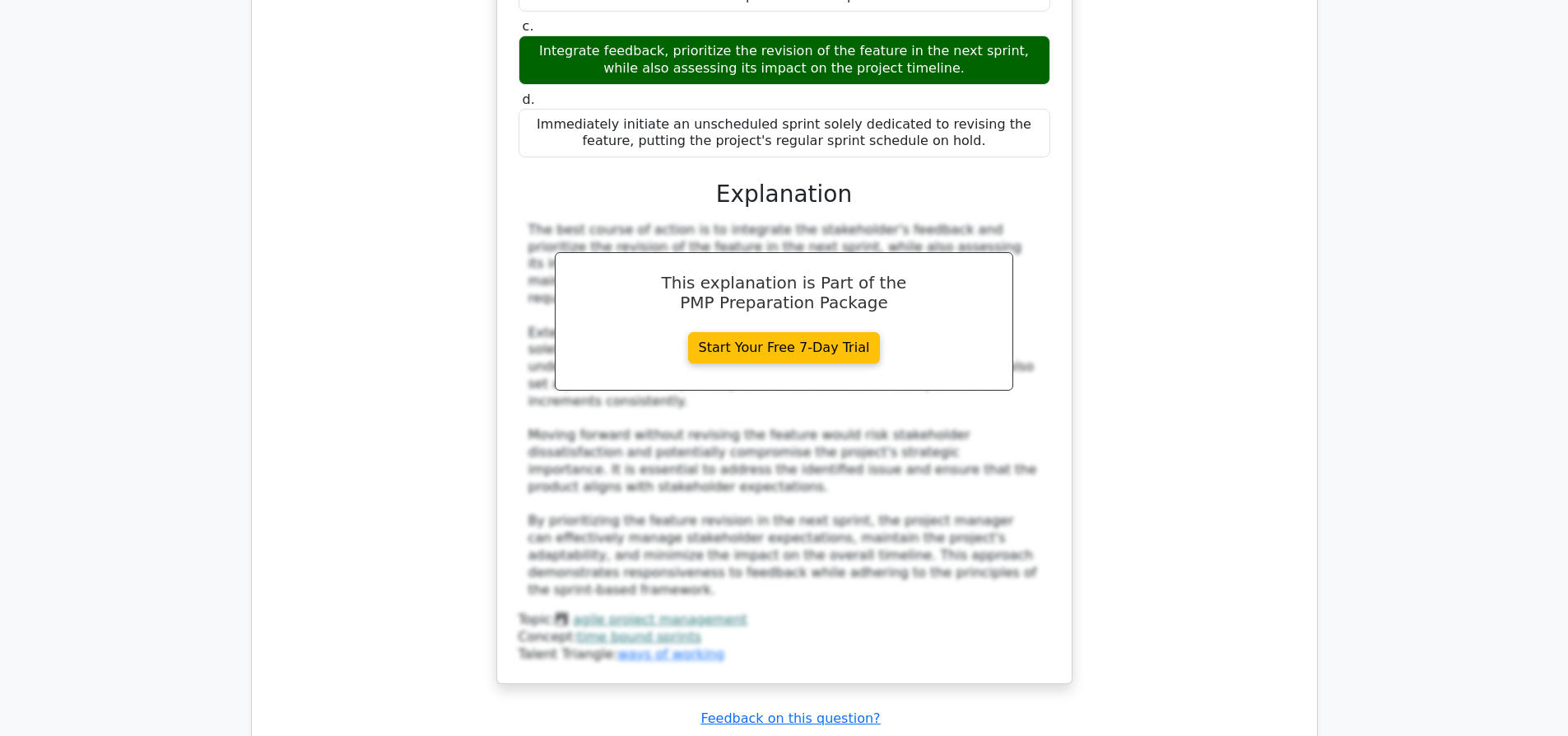
scroll to position [3772, 0]
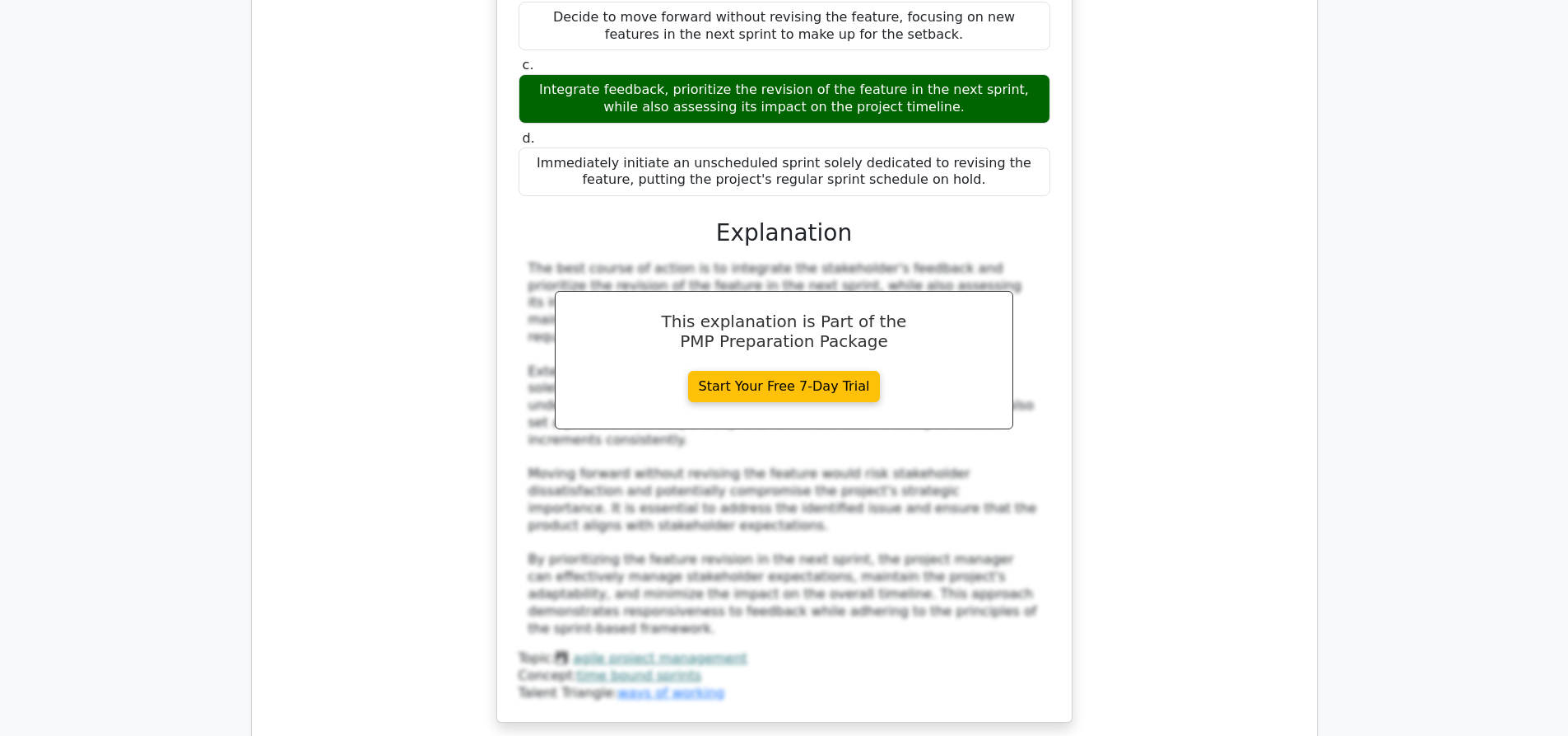
scroll to position [3751, 0]
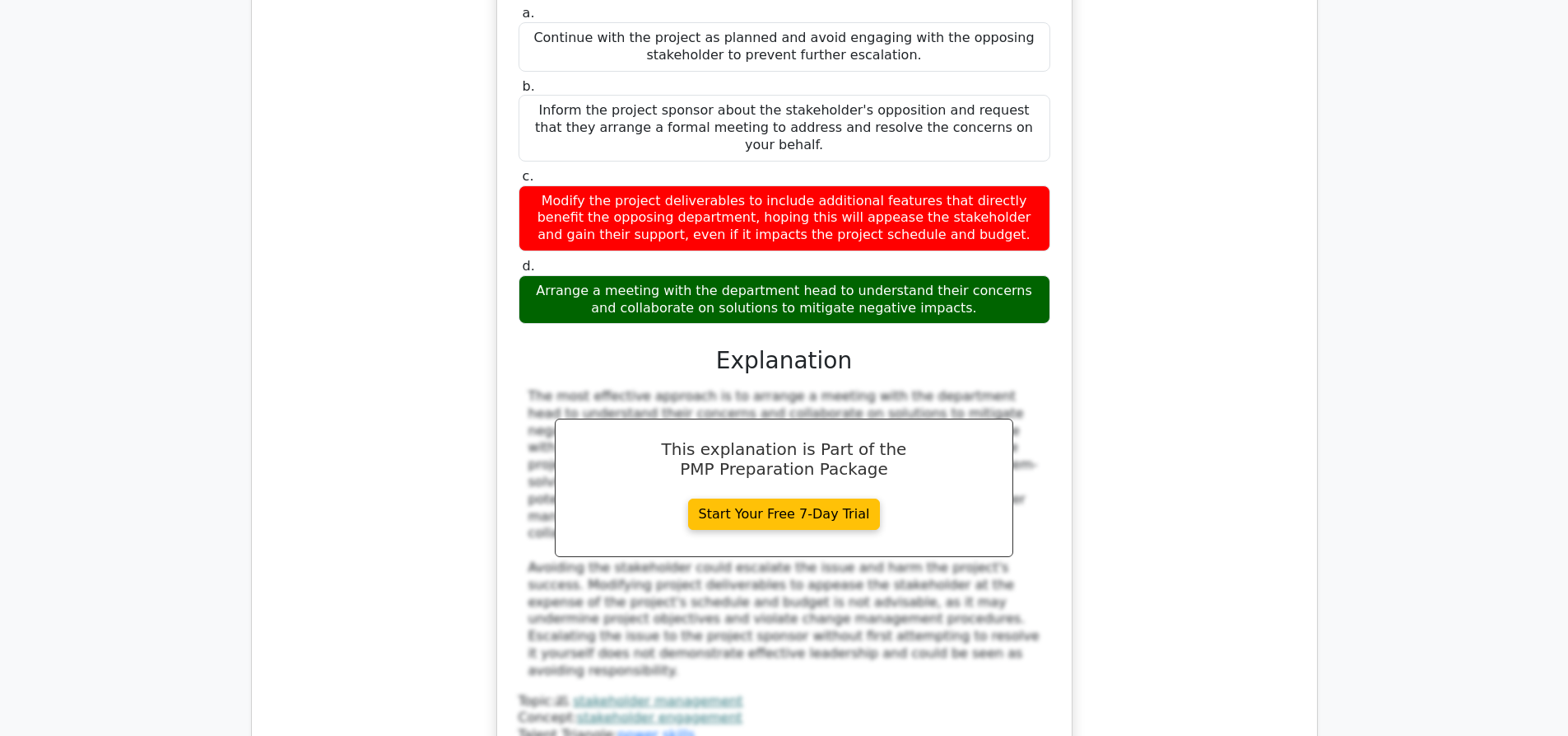
scroll to position [7335, 0]
